Goal: Transaction & Acquisition: Book appointment/travel/reservation

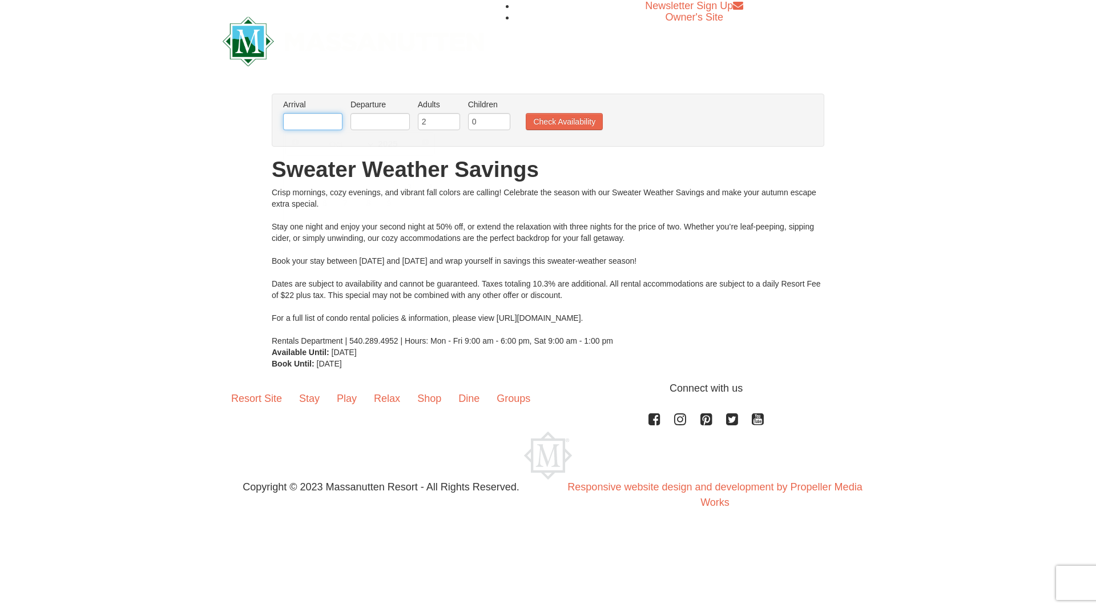
click at [328, 122] on input "text" at bounding box center [312, 121] width 59 height 17
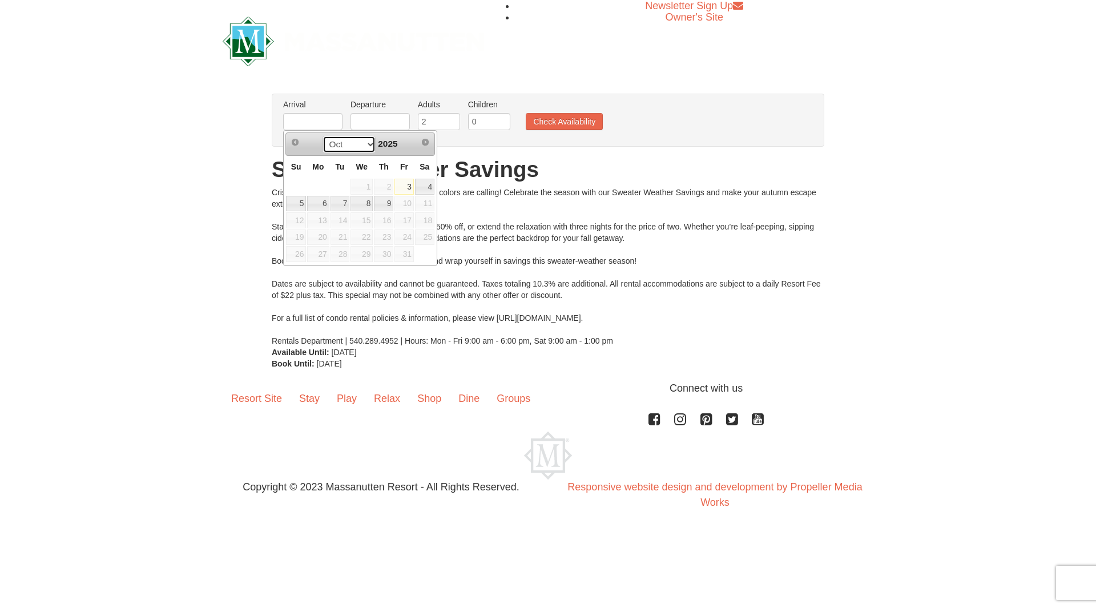
click at [368, 146] on select "Oct" at bounding box center [349, 144] width 53 height 17
click at [390, 205] on link "9" at bounding box center [383, 204] width 19 height 16
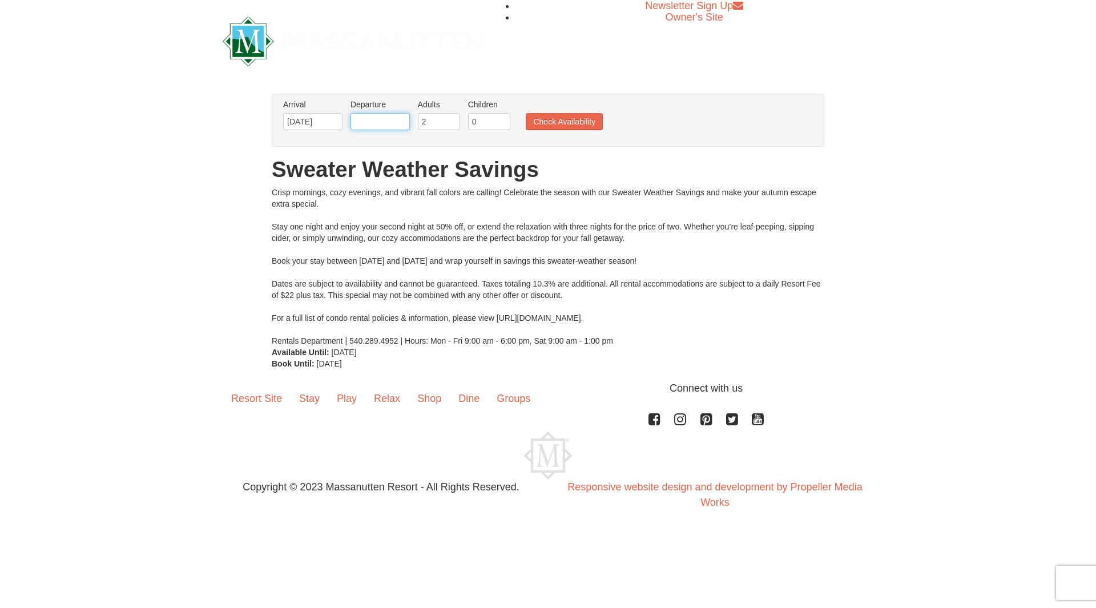
click at [382, 127] on input "text" at bounding box center [379, 121] width 59 height 17
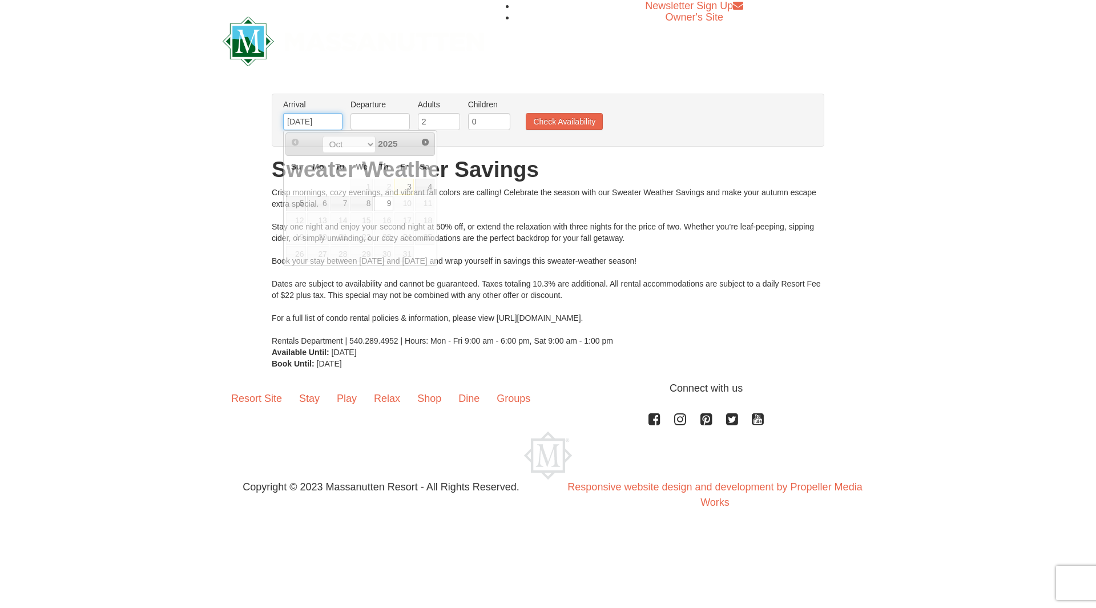
click at [327, 115] on input "[DATE]" at bounding box center [312, 121] width 59 height 17
click at [319, 208] on link "6" at bounding box center [318, 204] width 22 height 16
type input "[DATE]"
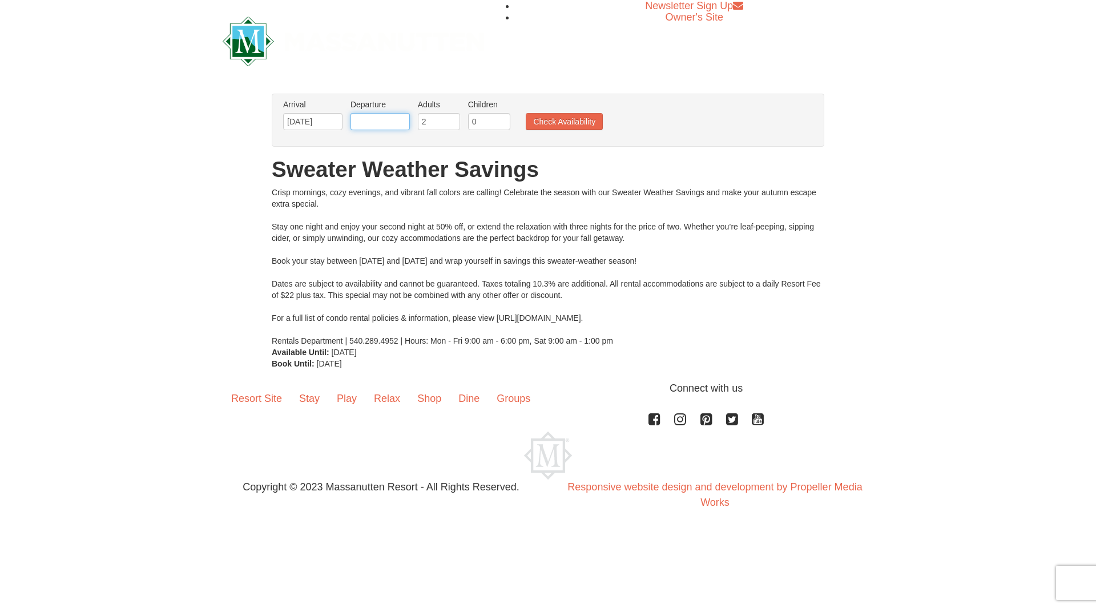
click at [385, 120] on input "text" at bounding box center [379, 121] width 59 height 17
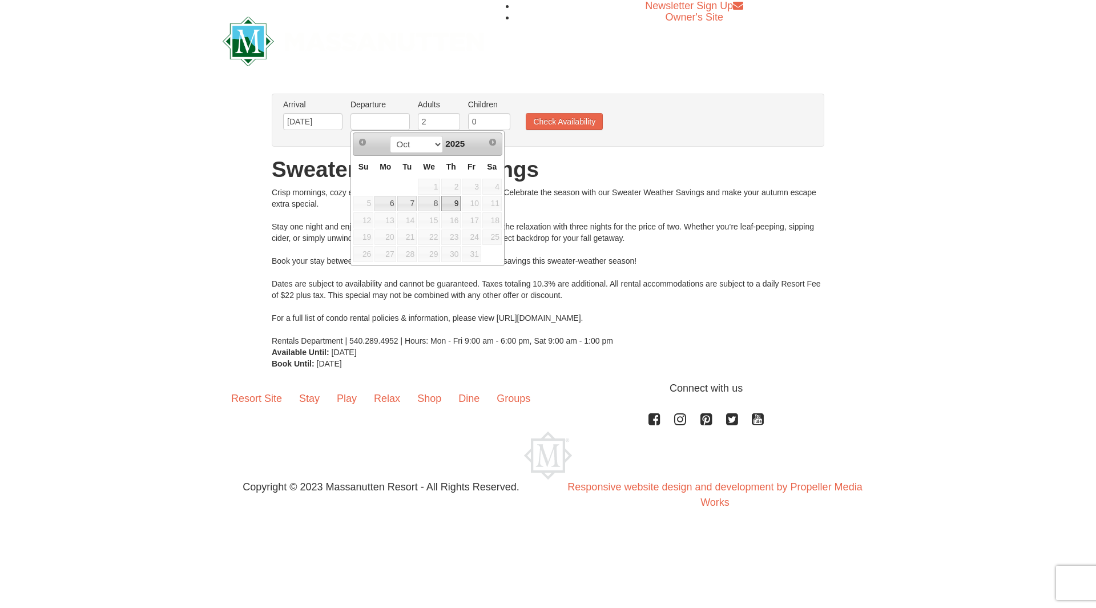
click at [453, 204] on link "9" at bounding box center [450, 204] width 19 height 16
type input "[DATE]"
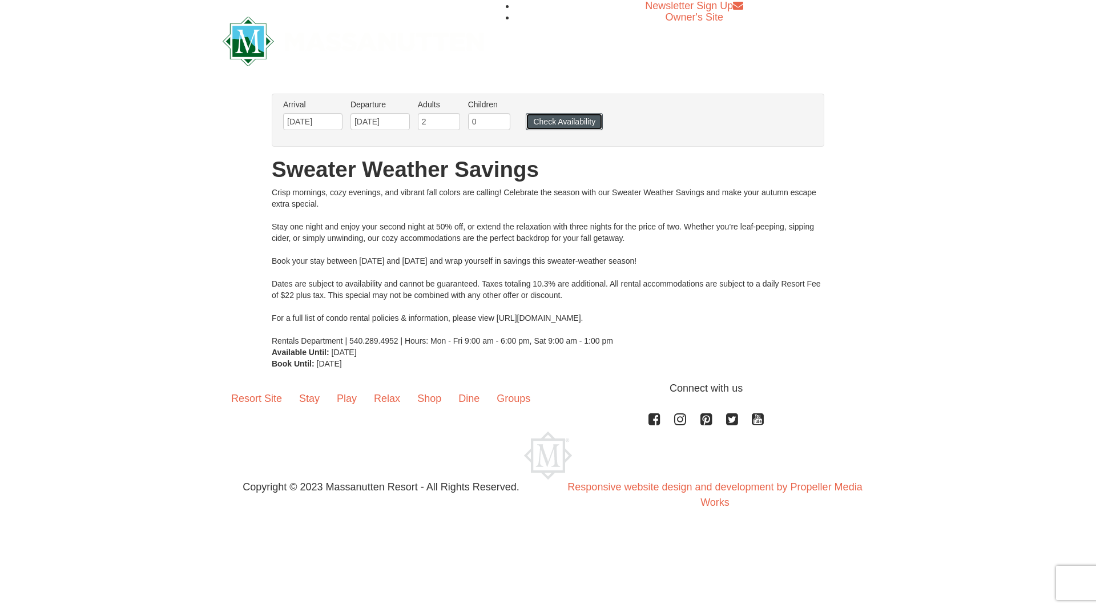
click at [580, 117] on button "Check Availability" at bounding box center [564, 121] width 77 height 17
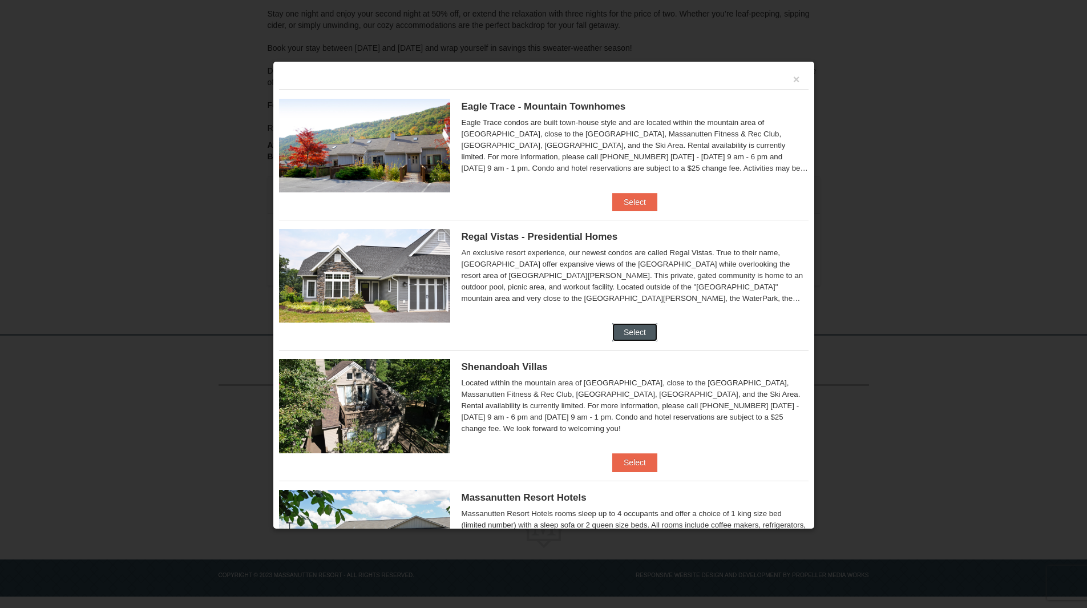
click at [632, 335] on button "Select" at bounding box center [634, 332] width 45 height 18
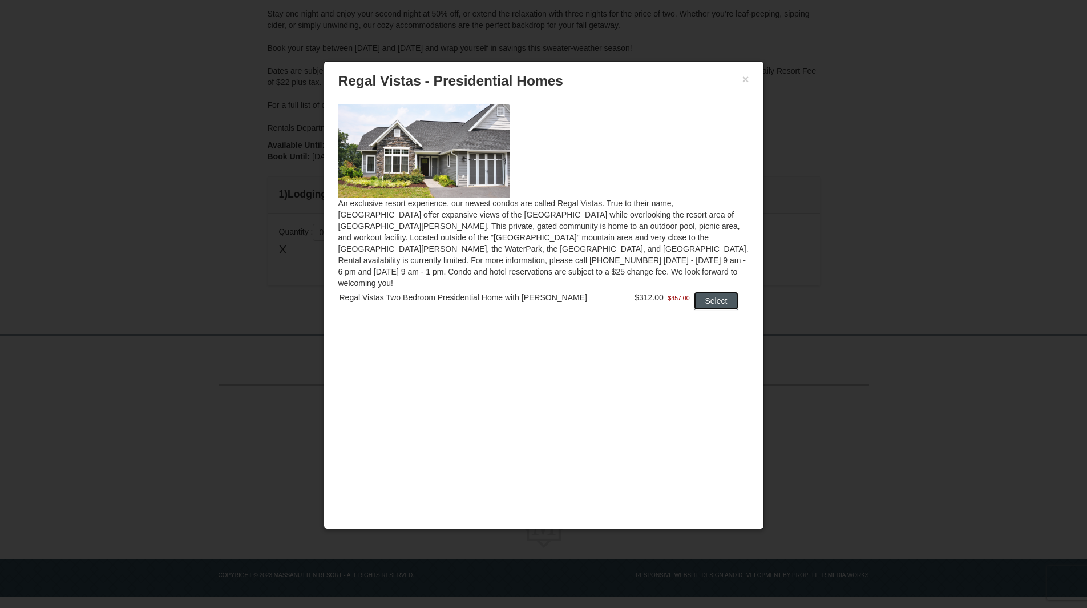
click at [699, 292] on button "Select" at bounding box center [716, 301] width 45 height 18
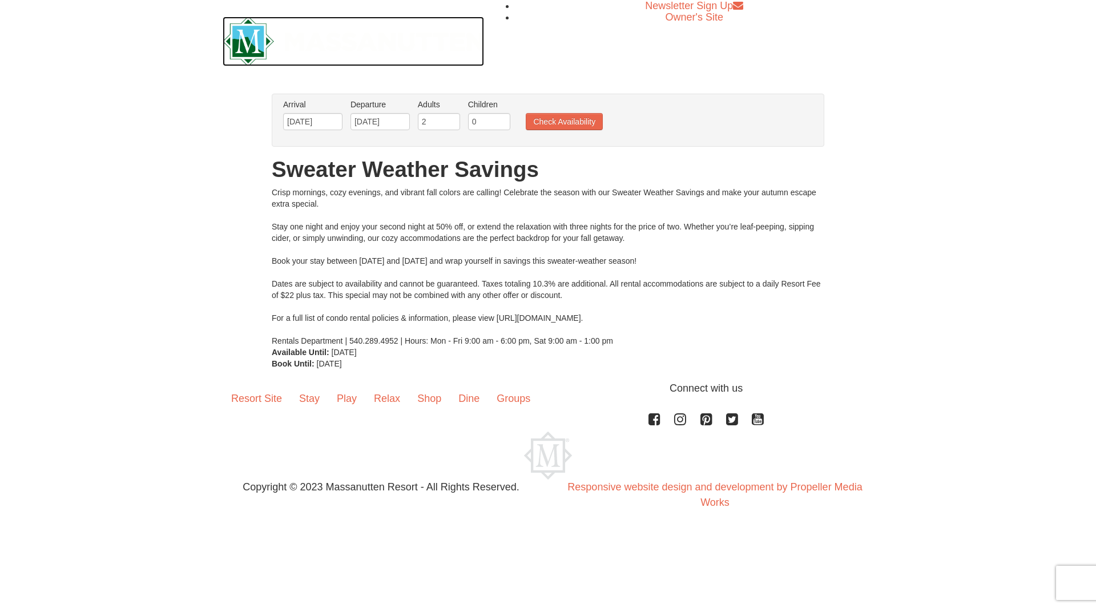
click at [240, 37] on img at bounding box center [353, 42] width 261 height 50
